Goal: Task Accomplishment & Management: Complete application form

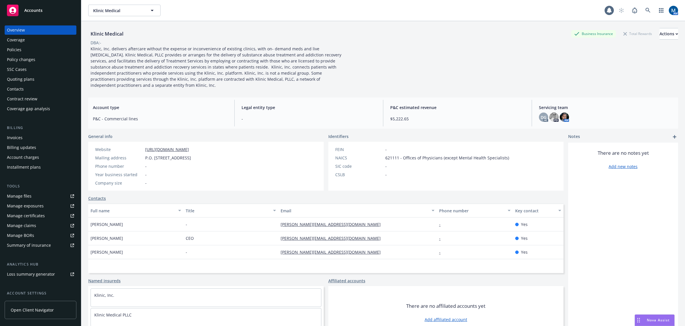
click at [38, 48] on div "Policies" at bounding box center [40, 49] width 67 height 9
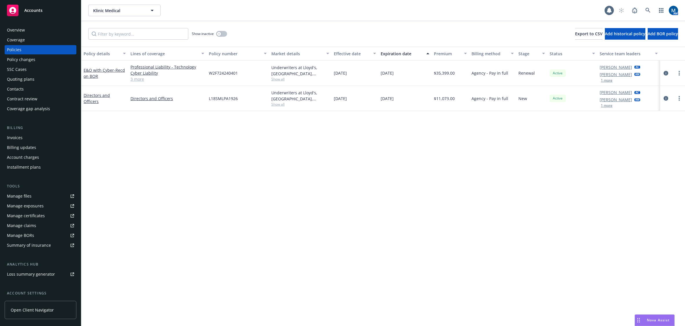
click at [308, 163] on div "Policy details Lines of coverage Policy number Market details Effective date Ex…" at bounding box center [382, 186] width 603 height 279
drag, startPoint x: 239, startPoint y: 191, endPoint x: 227, endPoint y: 190, distance: 11.3
click at [239, 191] on div "Policy details Lines of coverage Policy number Market details Effective date Ex…" at bounding box center [382, 186] width 603 height 279
click at [40, 62] on div "Policy changes" at bounding box center [40, 59] width 67 height 9
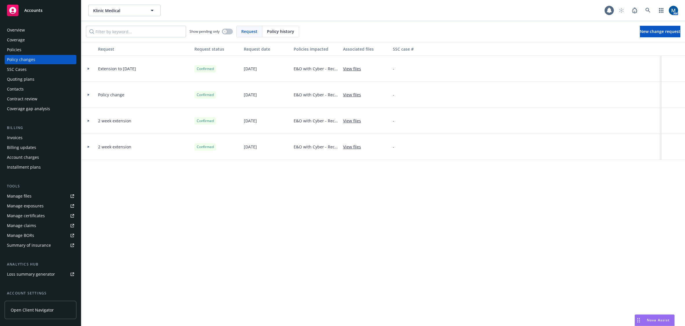
click at [88, 68] on icon at bounding box center [89, 69] width 2 height 2
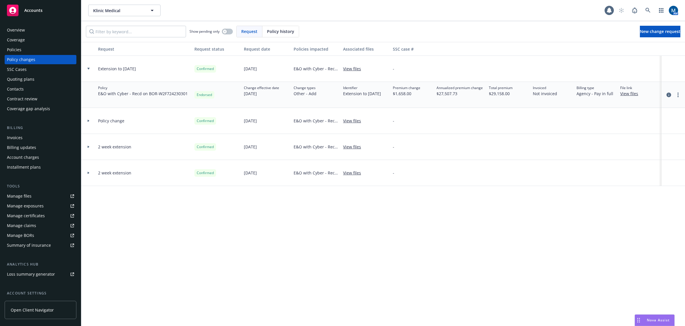
click at [37, 50] on div "Policies" at bounding box center [40, 49] width 67 height 9
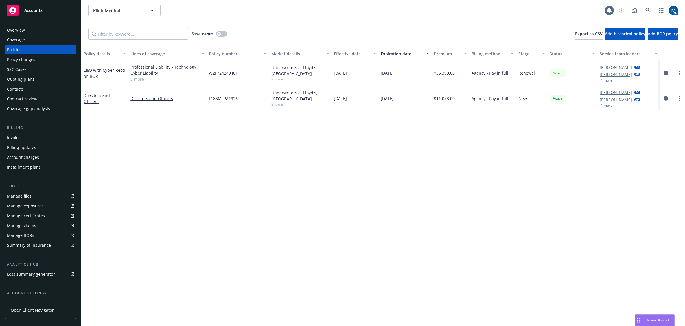
click at [39, 58] on div "Policy changes" at bounding box center [40, 59] width 67 height 9
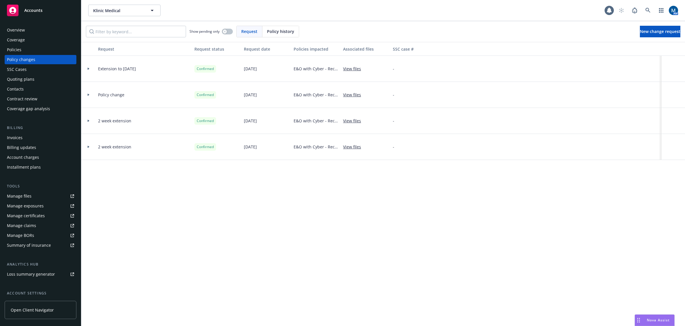
click at [86, 69] on div at bounding box center [89, 69] width 10 height 2
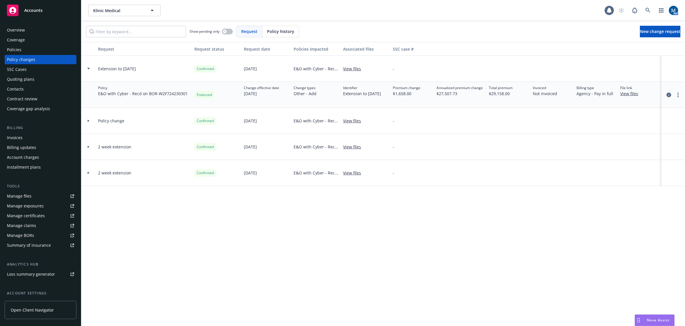
click at [88, 69] on icon at bounding box center [88, 69] width 2 height 2
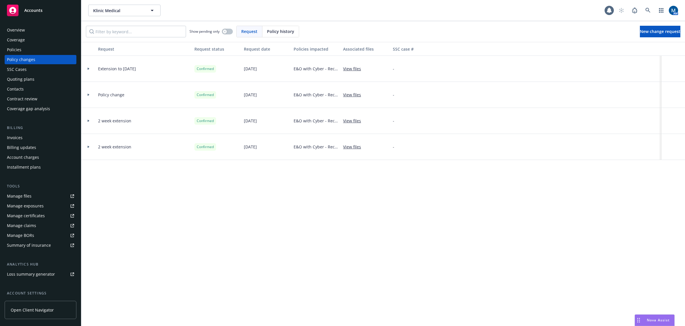
click at [33, 51] on div "Policies" at bounding box center [40, 49] width 67 height 9
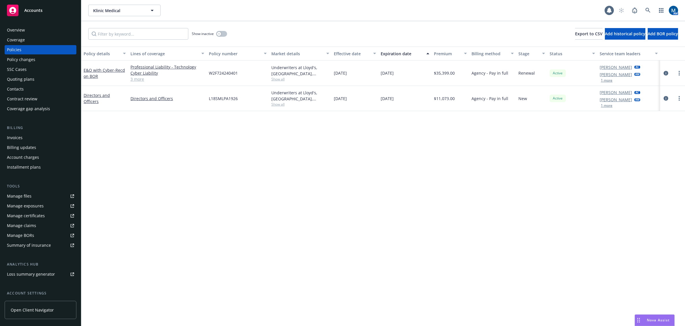
click at [531, 144] on div "Policy details Lines of coverage Policy number Market details Effective date Ex…" at bounding box center [382, 186] width 603 height 279
click at [665, 72] on icon "circleInformation" at bounding box center [665, 73] width 5 height 5
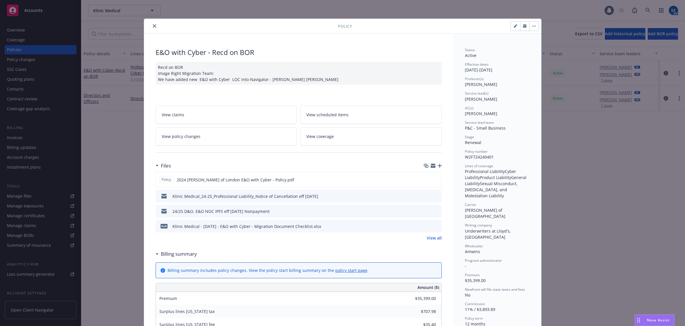
click at [170, 138] on span "View policy changes" at bounding box center [181, 136] width 39 height 6
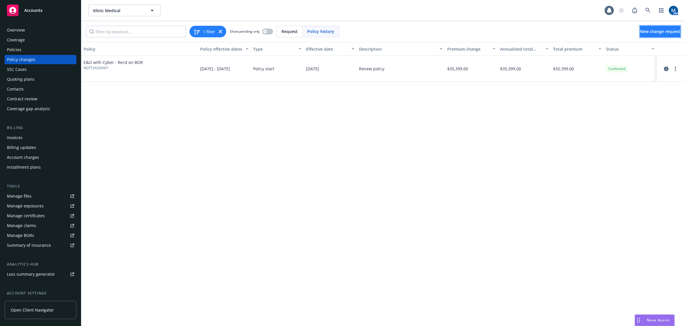
click at [640, 31] on span "New change request" at bounding box center [660, 31] width 40 height 5
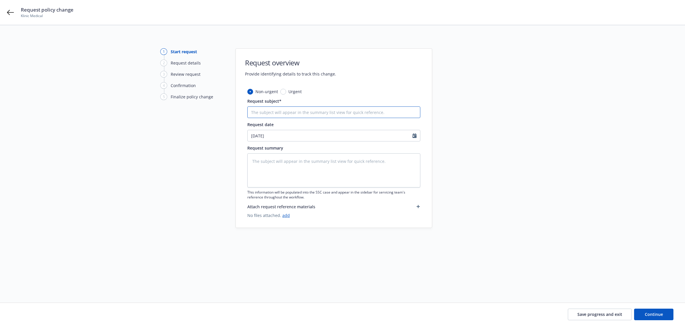
click at [289, 114] on input "Request subject*" at bounding box center [333, 112] width 173 height 12
type textarea "x"
type input "3"
type textarea "x"
type input "30"
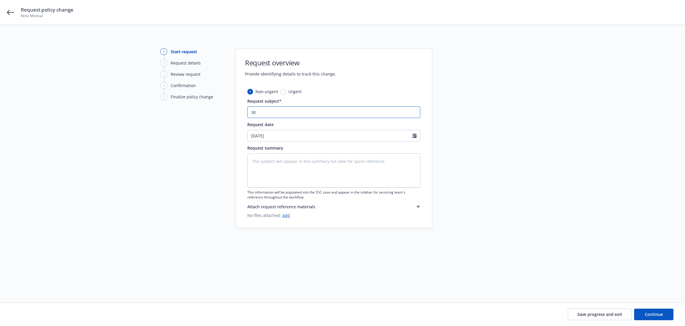
type textarea "x"
type input "30-"
type textarea "x"
type input "30-d"
type textarea "x"
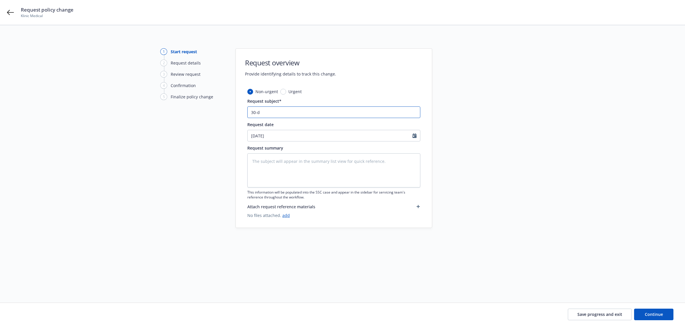
type input "30-da"
type textarea "x"
type input "30-day"
type textarea "x"
type input "30-day"
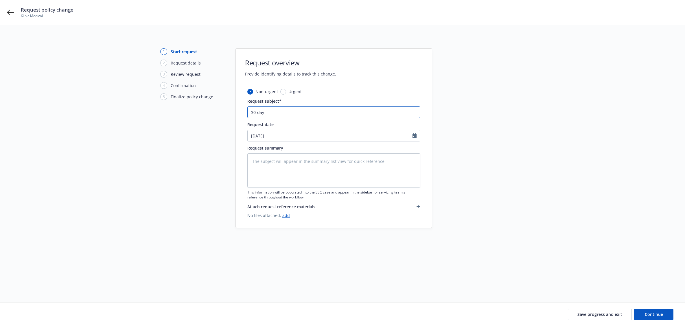
type textarea "x"
type input "30-day e"
type textarea "x"
type input "30-day ex"
type textarea "x"
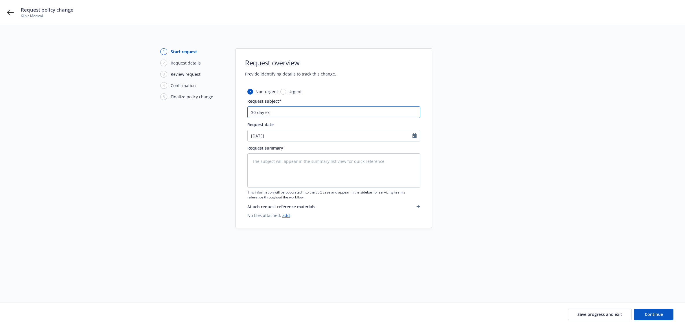
type input "30-day ext"
type textarea "x"
type input "30-day exte"
type textarea "x"
type input "30-day exteb"
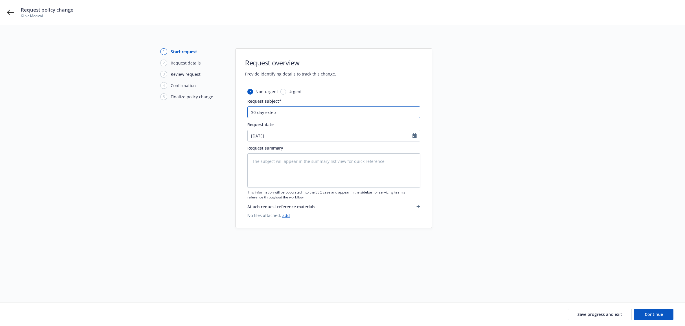
type textarea "x"
type input "30-day exte"
type textarea "x"
type input "30-day exten"
type textarea "x"
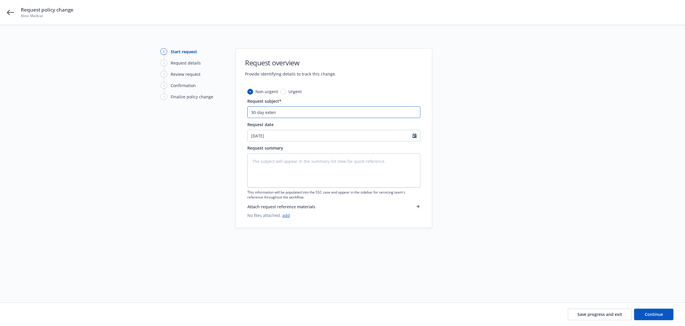
type input "30-day extens"
type textarea "x"
type input "30-day extensi"
type textarea "x"
type input "30-day extensio"
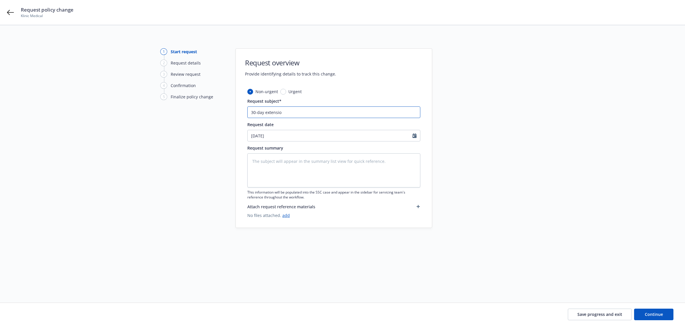
type textarea "x"
type input "30-day extension"
click at [662, 310] on button "Continue" at bounding box center [653, 315] width 39 height 12
type textarea "x"
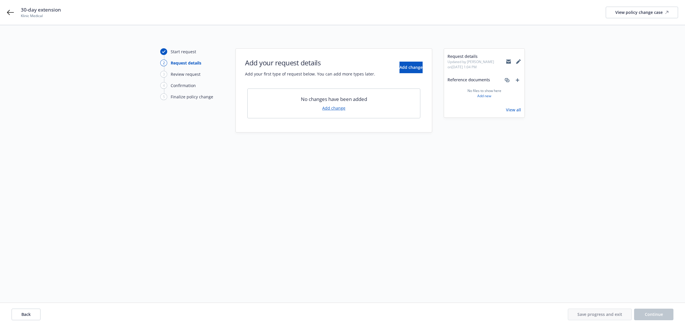
click at [339, 107] on link "Add change" at bounding box center [333, 108] width 23 height 6
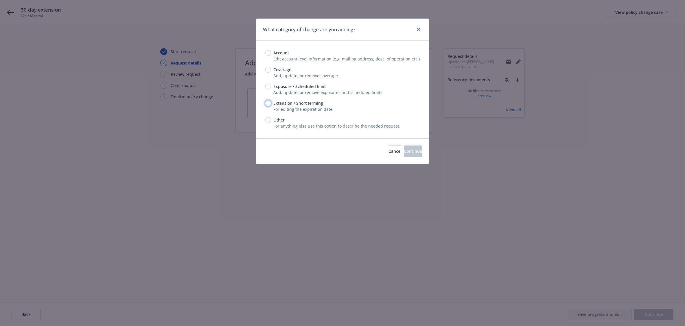
click at [267, 103] on input "Extension / Short terming" at bounding box center [268, 103] width 6 height 6
radio input "true"
click at [416, 157] on button "Continue" at bounding box center [413, 151] width 18 height 12
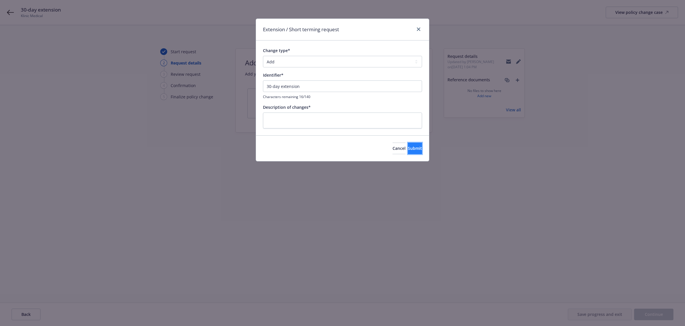
click at [410, 149] on span "Submit" at bounding box center [415, 147] width 14 height 5
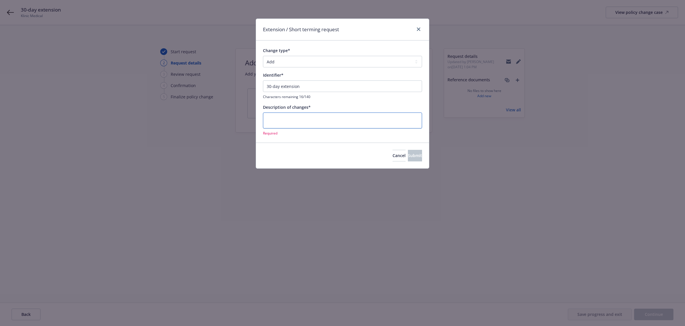
click at [293, 117] on textarea at bounding box center [342, 120] width 159 height 16
type textarea "x"
type textarea "E"
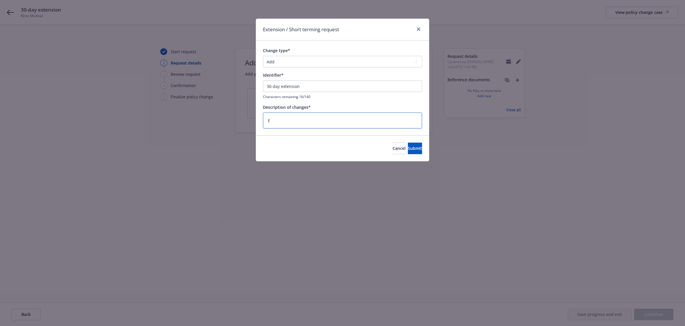
type textarea "x"
type textarea "Ex"
type textarea "x"
type textarea "Ext"
type textarea "x"
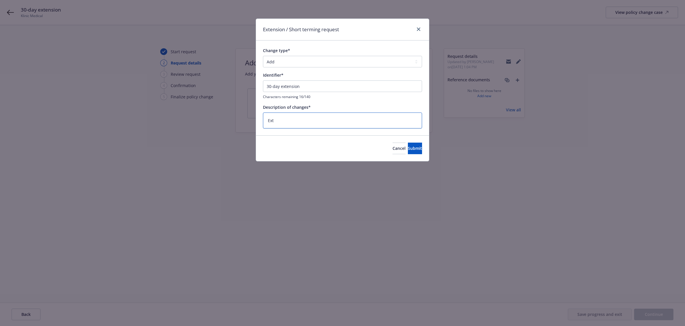
type textarea "Exte"
type textarea "x"
type textarea "Exten"
type textarea "x"
type textarea "Extend"
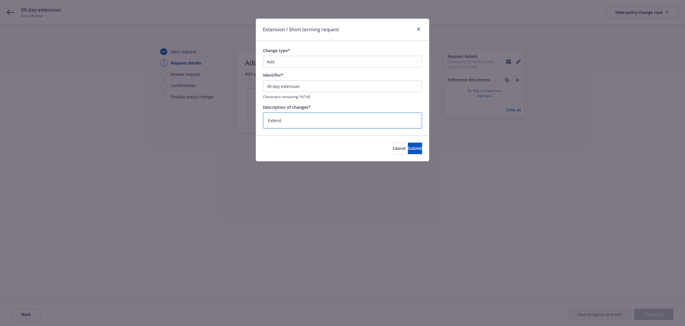
type textarea "x"
type textarea "Extend"
type textarea "x"
type textarea "Extend t"
type textarea "x"
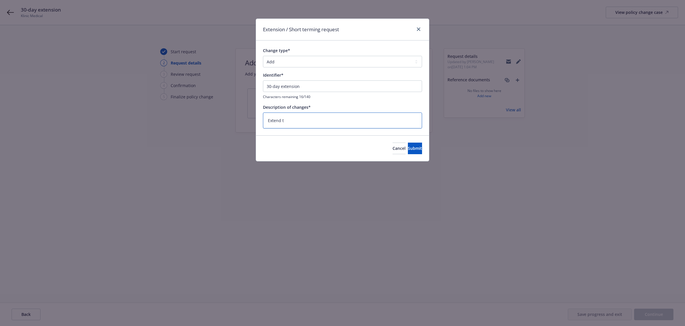
type textarea "Extend to"
type textarea "x"
type textarea "Extend to"
type textarea "x"
type textarea "Extend to 0"
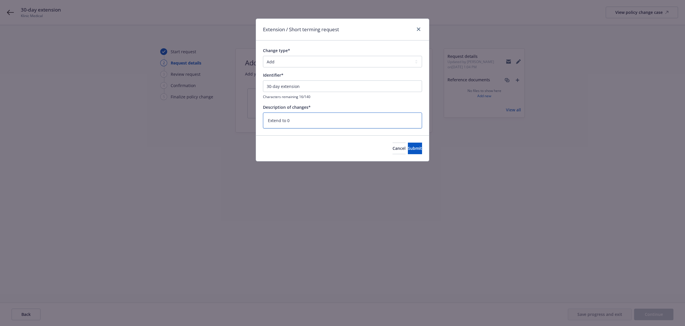
type textarea "x"
type textarea "Extend to 08"
type textarea "x"
type textarea "Extend to 0"
type textarea "x"
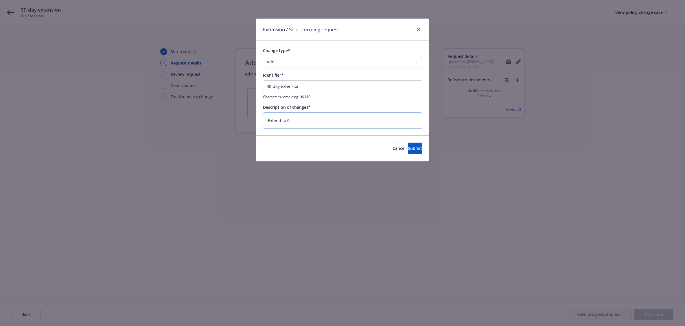
type textarea "Extend to 09"
type textarea "x"
type textarea "Extend to 09/"
type textarea "x"
type textarea "Extend to 09/2"
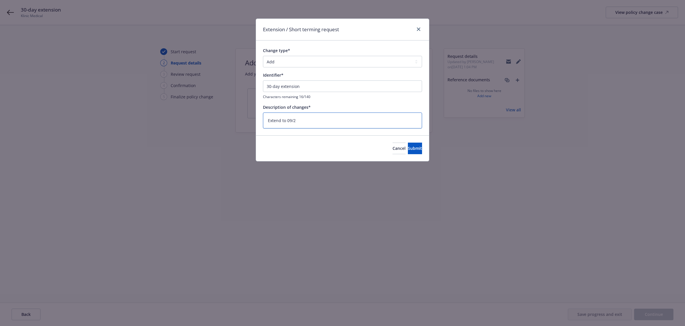
type textarea "x"
type textarea "Extend to 09/20"
type textarea "x"
type textarea "Extend to 09/20/"
type textarea "x"
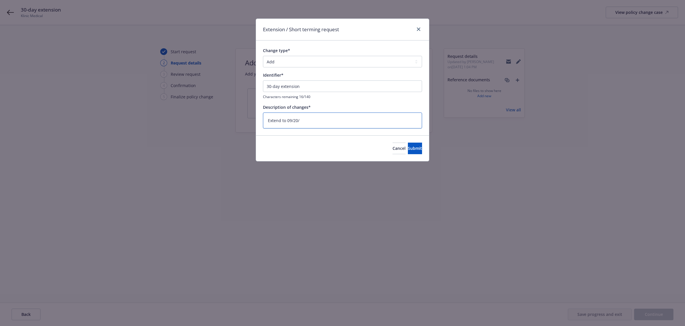
type textarea "Extend to 09/20/2"
type textarea "x"
type textarea "Extend to [DATE]"
click at [408, 148] on span "Submit" at bounding box center [415, 147] width 14 height 5
type textarea "x"
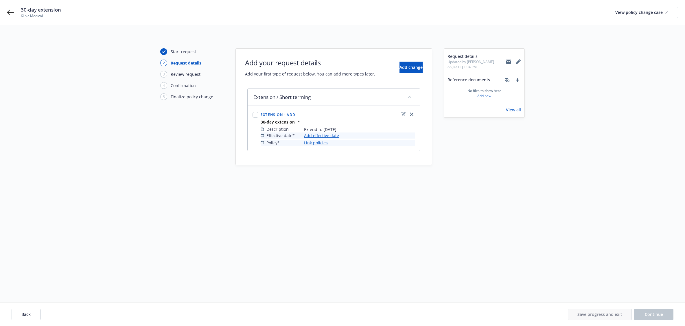
click at [326, 135] on link "Add effective date" at bounding box center [321, 135] width 35 height 6
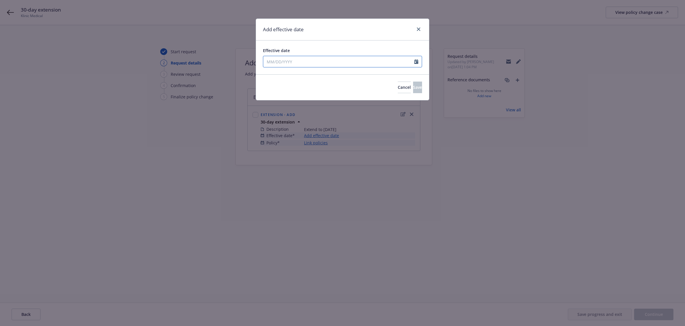
select select "8"
click at [333, 63] on input "Effective date" at bounding box center [338, 61] width 151 height 11
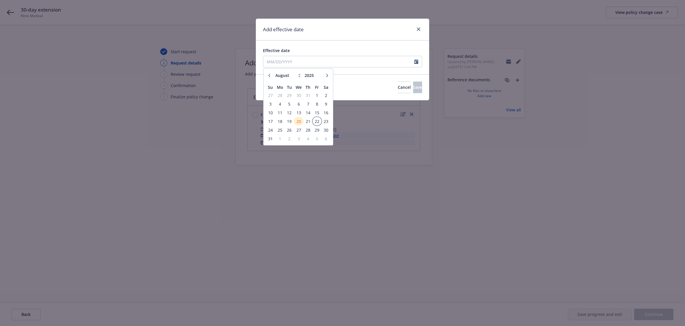
click at [317, 121] on span "22" at bounding box center [317, 121] width 8 height 7
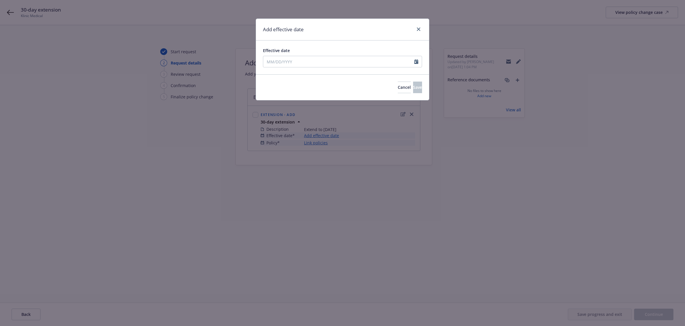
type input "[DATE]"
click at [413, 87] on span "Save" at bounding box center [417, 86] width 9 height 5
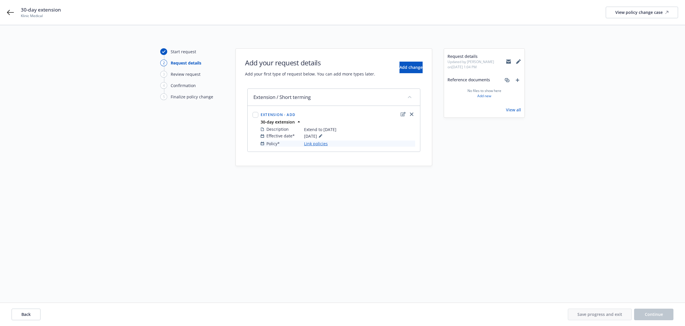
click at [317, 143] on link "Link policies" at bounding box center [316, 144] width 24 height 6
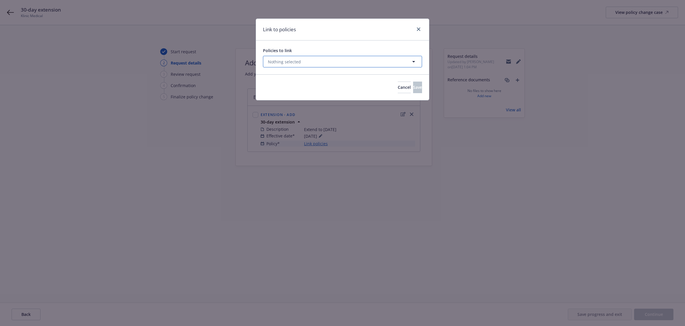
click at [336, 58] on button "Nothing selected" at bounding box center [342, 62] width 159 height 12
select select "ACTIVE"
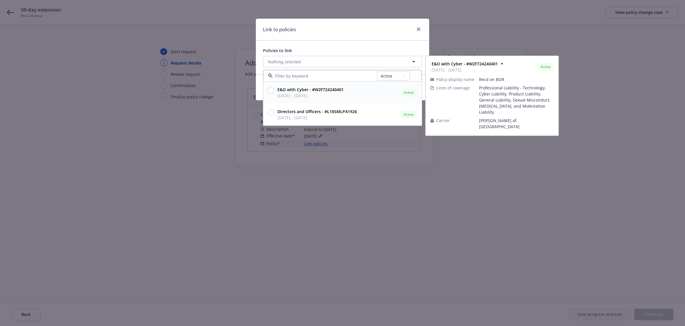
click at [270, 91] on input "checkbox" at bounding box center [271, 91] width 6 height 6
checkbox input "true"
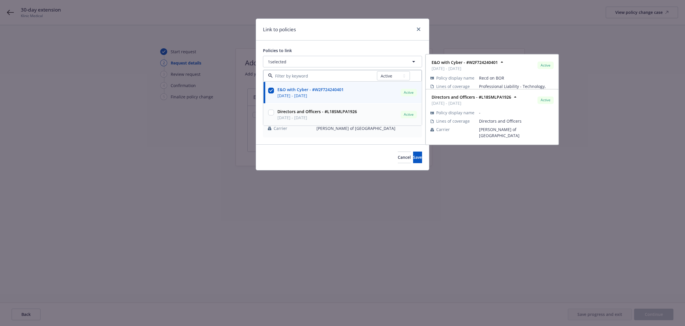
click at [272, 113] on input "checkbox" at bounding box center [271, 113] width 6 height 6
checkbox input "true"
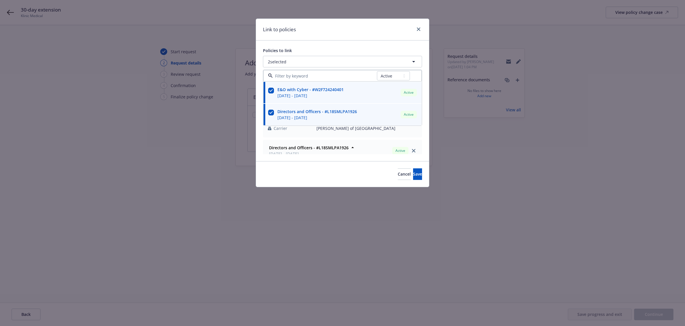
click at [385, 26] on div "Link to policies" at bounding box center [342, 30] width 173 height 22
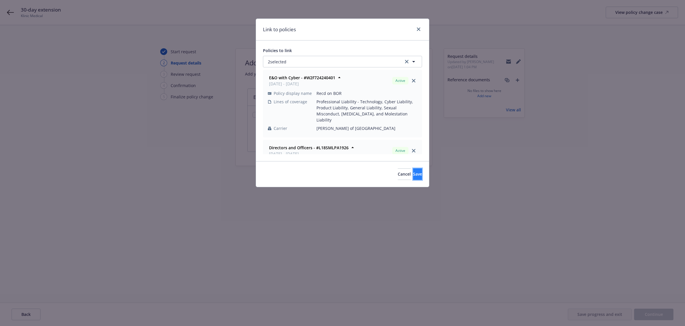
click at [413, 174] on span "Save" at bounding box center [417, 173] width 9 height 5
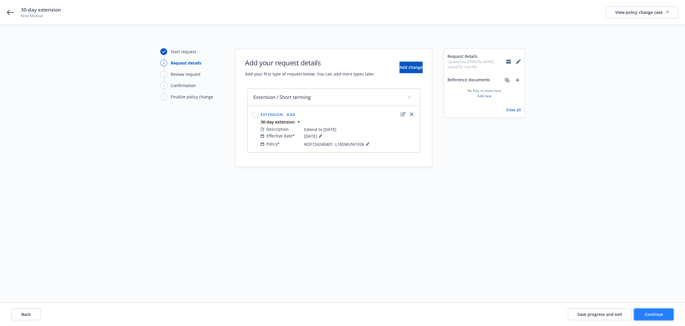
click at [658, 316] on span "Continue" at bounding box center [654, 313] width 18 height 5
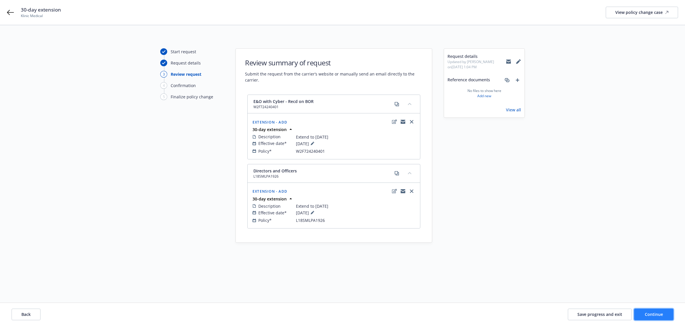
click at [654, 314] on span "Continue" at bounding box center [654, 313] width 18 height 5
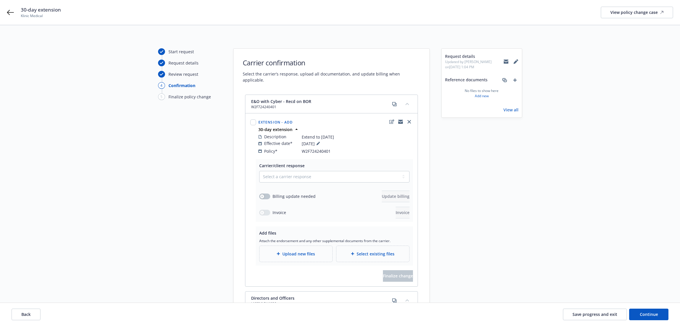
click at [506, 61] on icon at bounding box center [506, 61] width 5 height 2
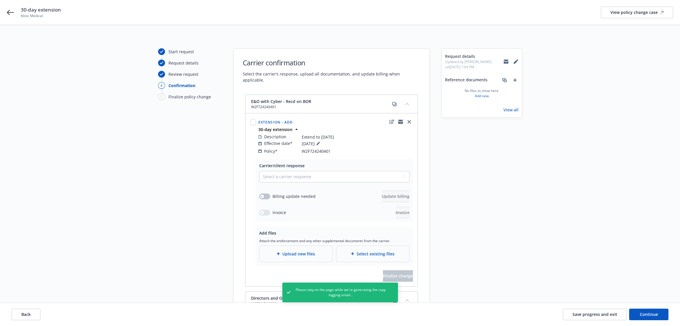
click at [505, 61] on icon at bounding box center [506, 61] width 5 height 5
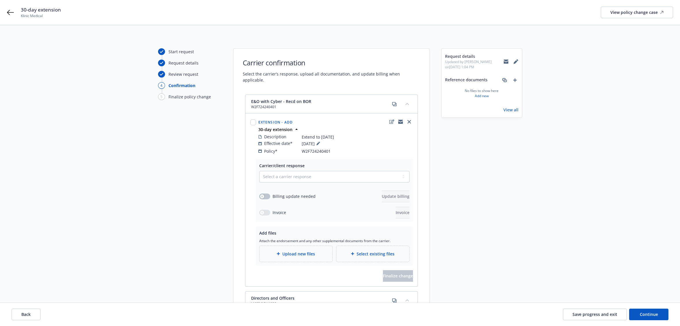
drag, startPoint x: 179, startPoint y: 188, endPoint x: 232, endPoint y: 193, distance: 53.7
click at [179, 188] on div "Start request Request details Review request 4 Confirmation 5 Finalize policy c…" at bounding box center [190, 272] width 64 height 449
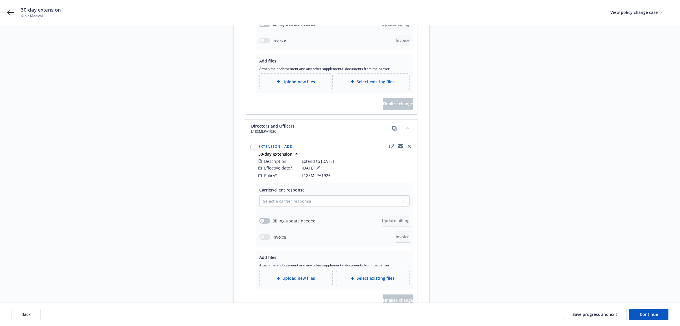
scroll to position [226, 0]
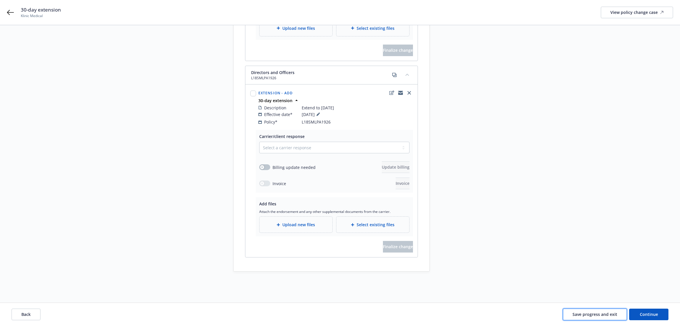
click at [610, 314] on span "Save progress and exit" at bounding box center [595, 313] width 45 height 5
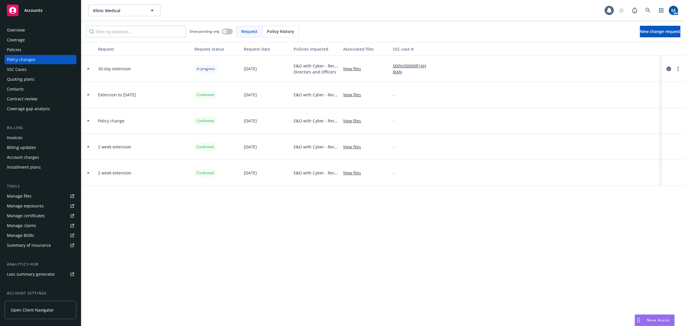
click at [410, 65] on link "500Vz00000R1AH8IAN" at bounding box center [412, 69] width 39 height 12
click at [32, 48] on div "Policies" at bounding box center [40, 49] width 67 height 9
